Goal: Navigation & Orientation: Find specific page/section

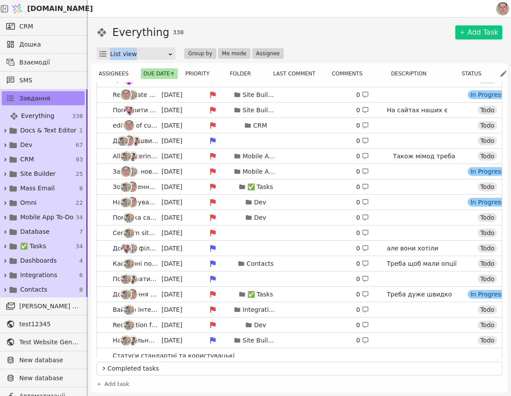
drag, startPoint x: 94, startPoint y: 86, endPoint x: 437, endPoint y: 326, distance: 418.6
click at [438, 331] on div "Assignees Due date Priority Folder Last comment Comments Description Status 🍏 […" at bounding box center [299, 228] width 406 height 321
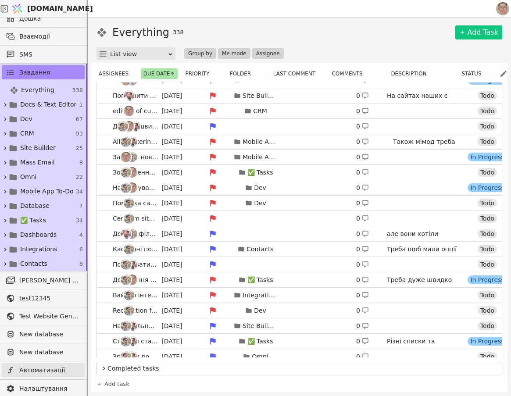
scroll to position [40, 0]
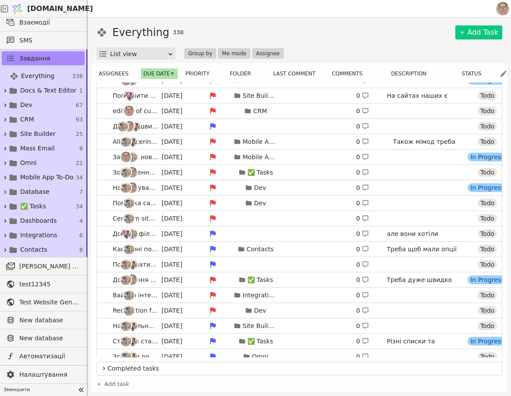
click at [75, 393] on icon at bounding box center [81, 390] width 12 height 12
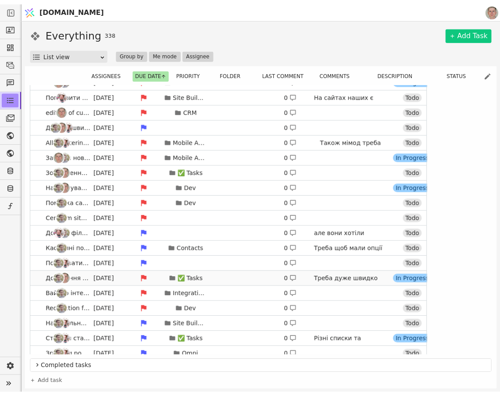
scroll to position [0, 0]
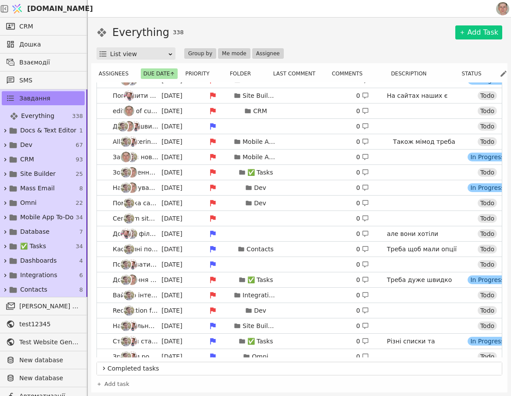
click at [53, 6] on span "[DOMAIN_NAME]" at bounding box center [60, 9] width 66 height 11
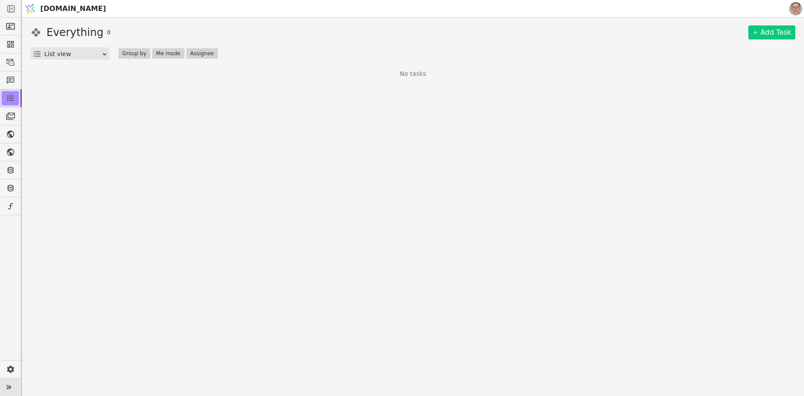
click at [13, 386] on icon at bounding box center [9, 387] width 12 height 12
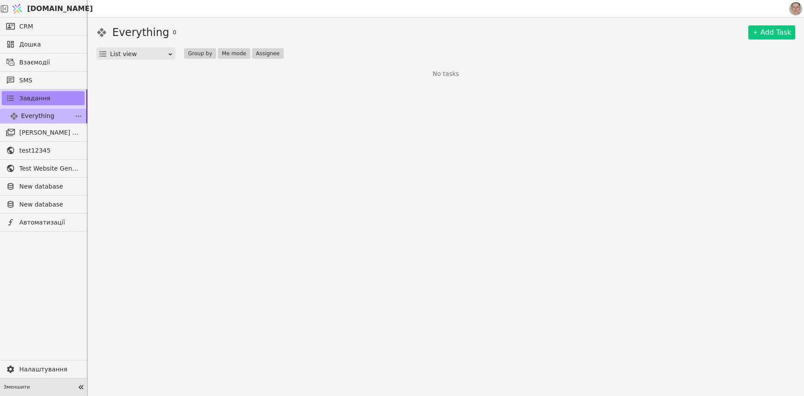
click at [36, 114] on span "Everything" at bounding box center [37, 115] width 33 height 9
click at [42, 131] on span "[PERSON_NAME] розсилки" at bounding box center [49, 132] width 61 height 9
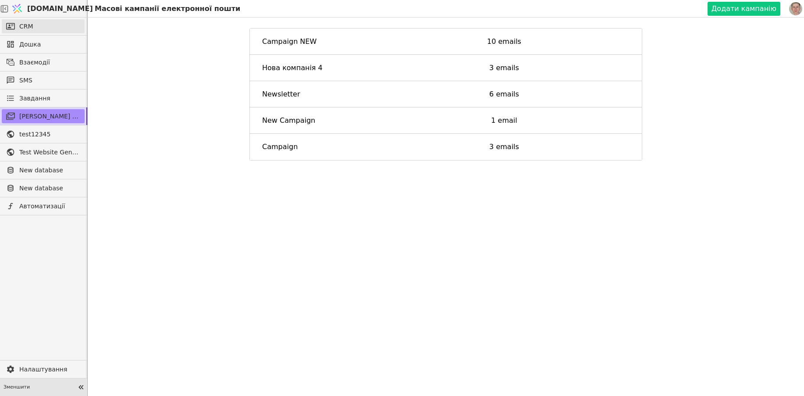
click at [40, 25] on link "CRM" at bounding box center [43, 26] width 83 height 14
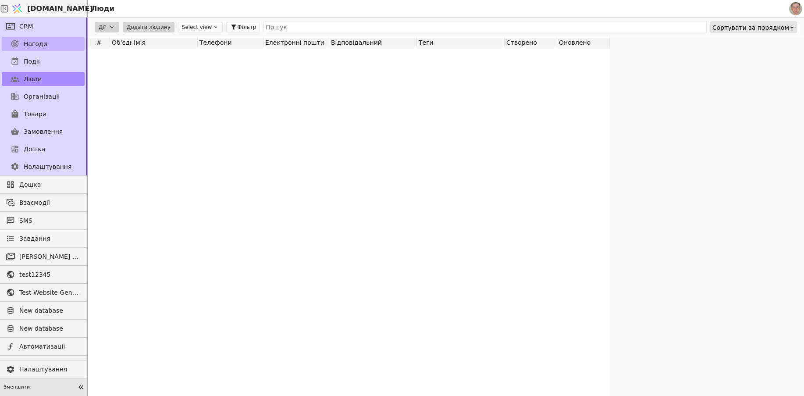
click at [50, 44] on link "Нагоди" at bounding box center [43, 44] width 83 height 14
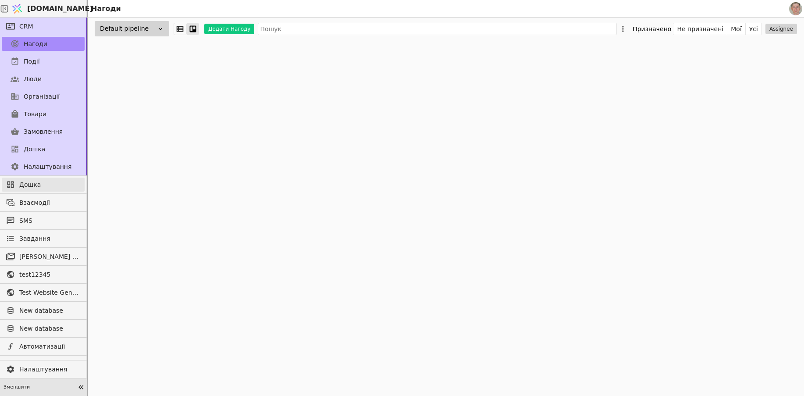
click at [26, 182] on span "Дошка" at bounding box center [49, 184] width 61 height 9
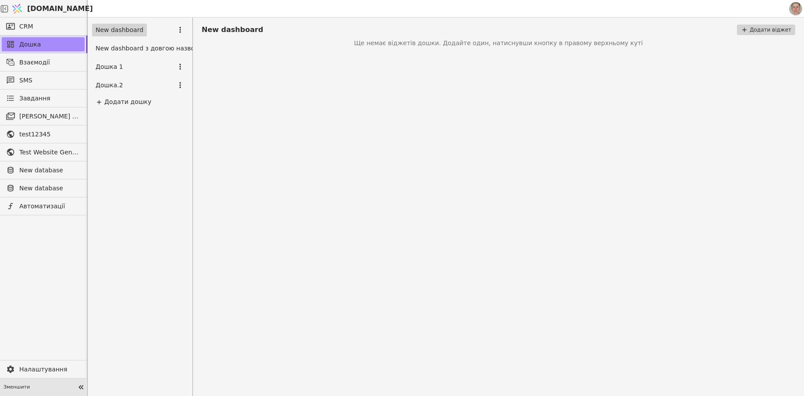
click at [129, 64] on div "Дошка 1" at bounding box center [140, 67] width 96 height 16
click at [54, 97] on link "Завдання" at bounding box center [43, 98] width 83 height 14
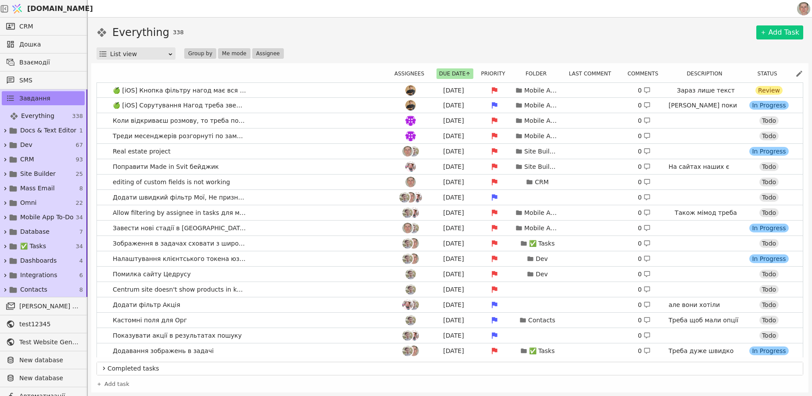
click at [371, 29] on div "Everything 338 Add Task" at bounding box center [449, 33] width 707 height 16
drag, startPoint x: 325, startPoint y: 44, endPoint x: 330, endPoint y: 22, distance: 22.6
click at [330, 22] on div "Everything 338 Add Task List view Group by Me mode Assignee Assignees Due date …" at bounding box center [450, 207] width 724 height 379
click at [350, 44] on div "Everything 338 Add Task List view Group by Me mode Assignee" at bounding box center [449, 42] width 707 height 35
drag, startPoint x: 422, startPoint y: 45, endPoint x: 419, endPoint y: 36, distance: 9.3
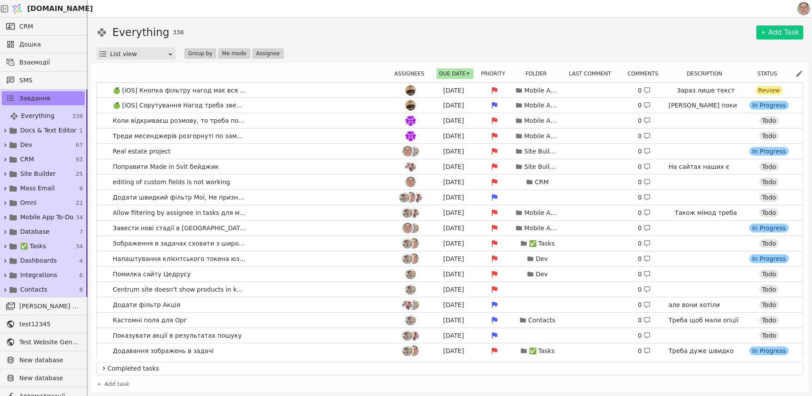
click at [421, 45] on div "Everything 338 Add Task List view Group by Me mode Assignee" at bounding box center [449, 42] width 707 height 35
click at [308, 42] on div "Everything 338 Add Task List view Group by Me mode Assignee" at bounding box center [449, 42] width 707 height 35
drag, startPoint x: 356, startPoint y: 22, endPoint x: 273, endPoint y: 27, distance: 83.5
drag, startPoint x: 273, startPoint y: 27, endPoint x: 524, endPoint y: 47, distance: 251.7
click at [506, 47] on div "List view Group by Me mode Assignee" at bounding box center [449, 53] width 707 height 12
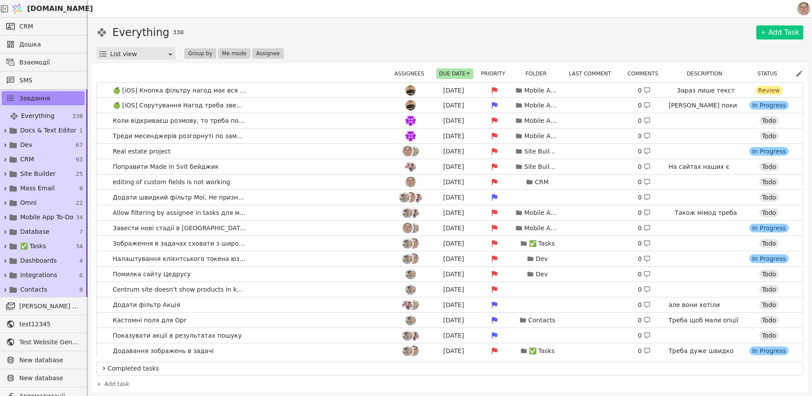
click at [347, 31] on div "Everything 338 Add Task" at bounding box center [449, 33] width 707 height 16
